Goal: Transaction & Acquisition: Purchase product/service

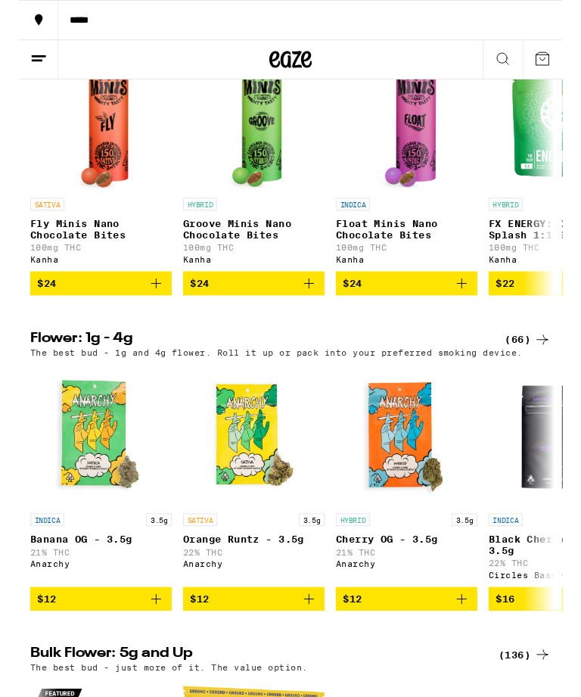
scroll to position [814, 0]
